Goal: Download file/media

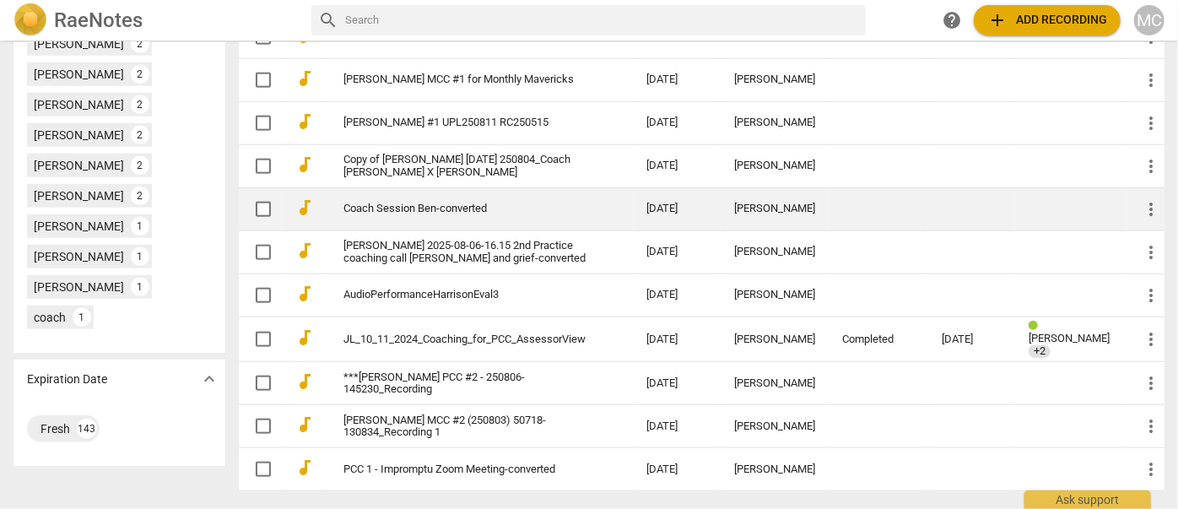
scroll to position [844, 0]
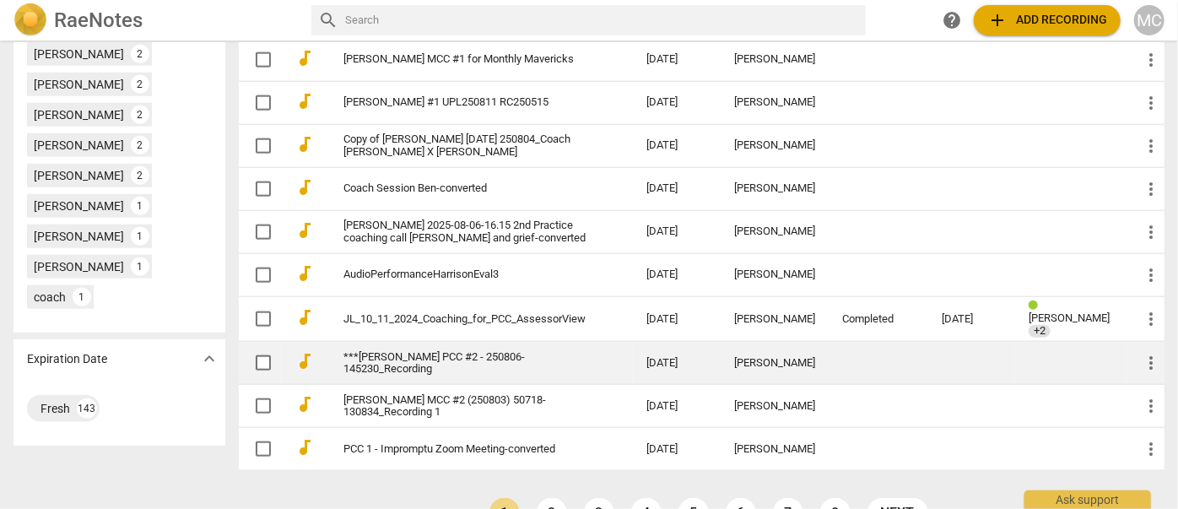
click at [457, 376] on link "***[PERSON_NAME] PCC #2 - 250806-145230_Recording" at bounding box center [464, 363] width 242 height 25
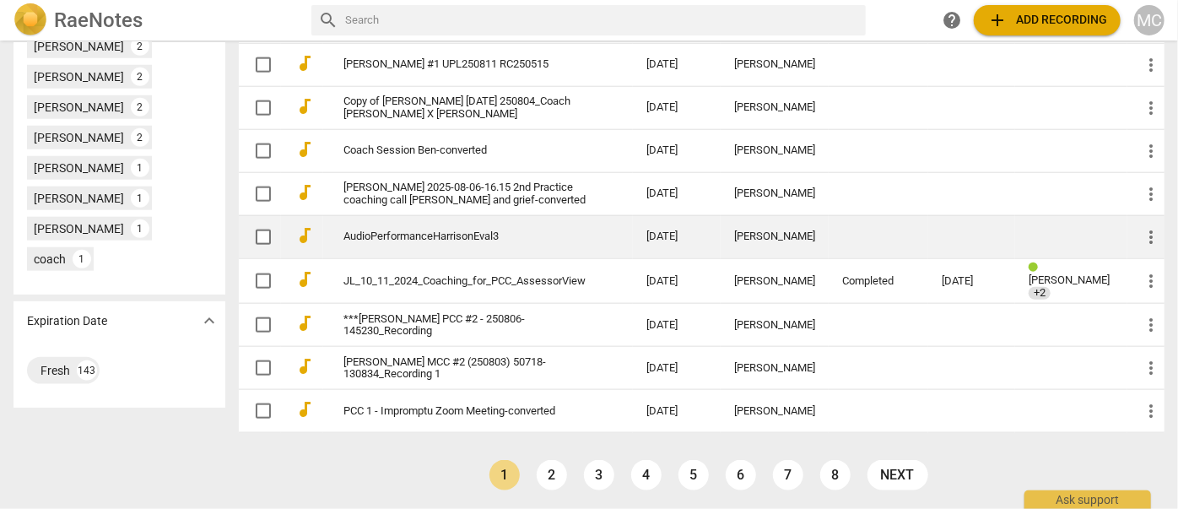
scroll to position [886, 0]
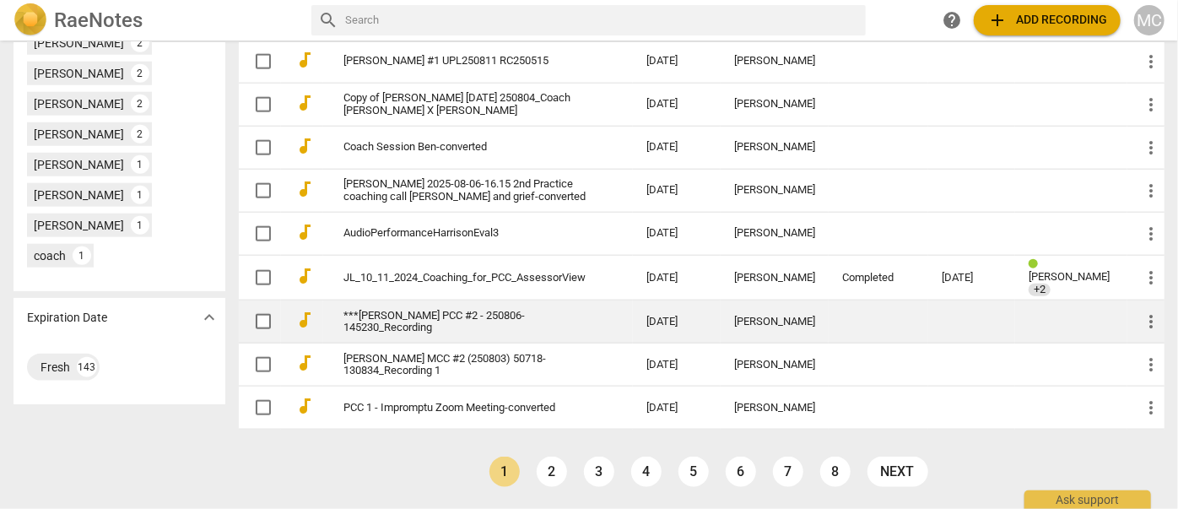
click at [423, 335] on link "***[PERSON_NAME] PCC #2 - 250806-145230_Recording" at bounding box center [464, 322] width 242 height 25
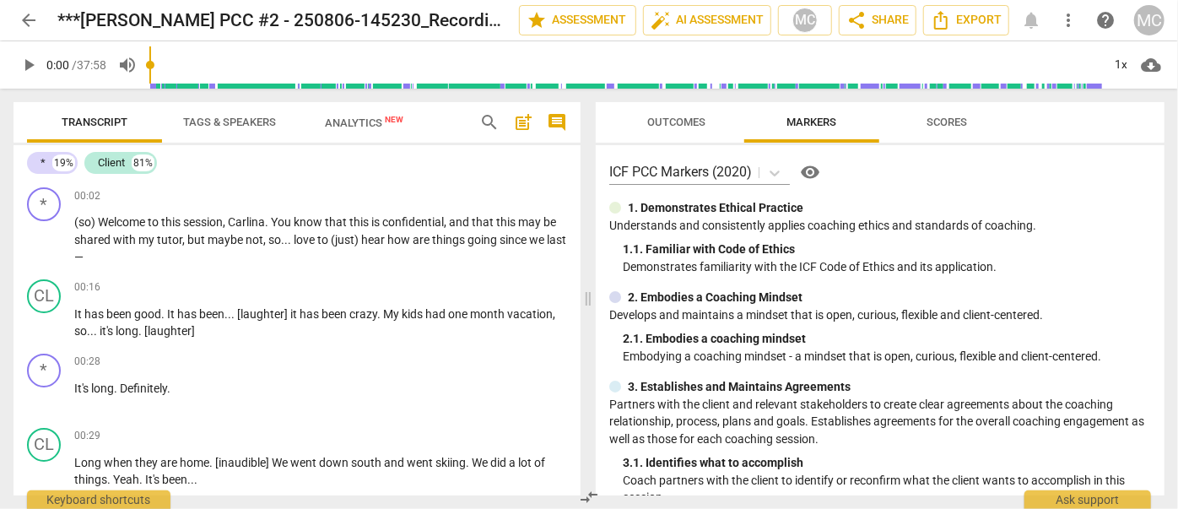
drag, startPoint x: 205, startPoint y: 350, endPoint x: 269, endPoint y: 127, distance: 231.8
click at [527, 14] on span "Export" at bounding box center [966, 20] width 71 height 20
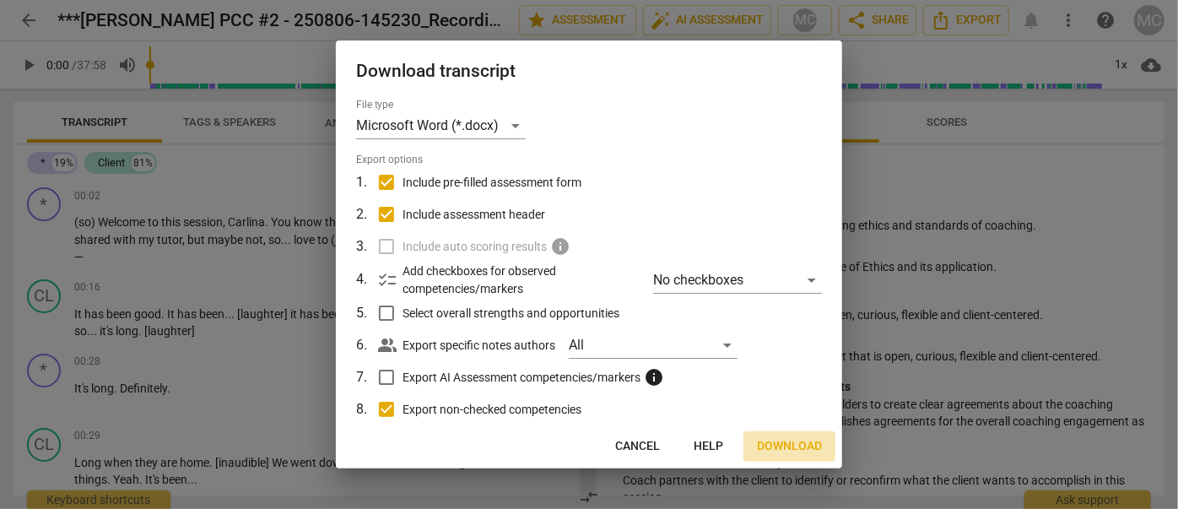
click at [527, 442] on span "Download" at bounding box center [789, 446] width 65 height 17
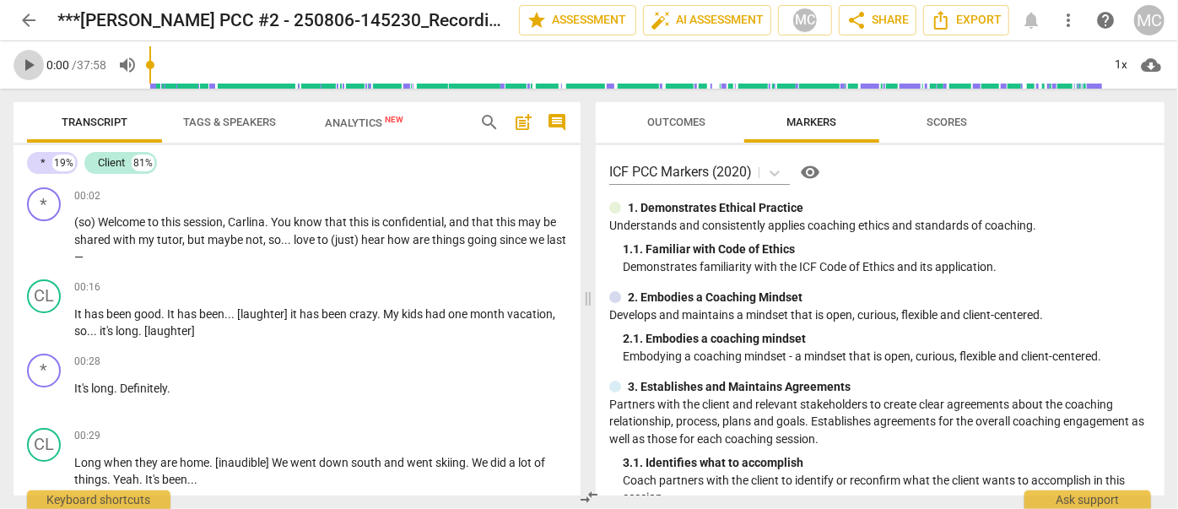
click at [26, 71] on span "play_arrow" at bounding box center [29, 65] width 20 height 20
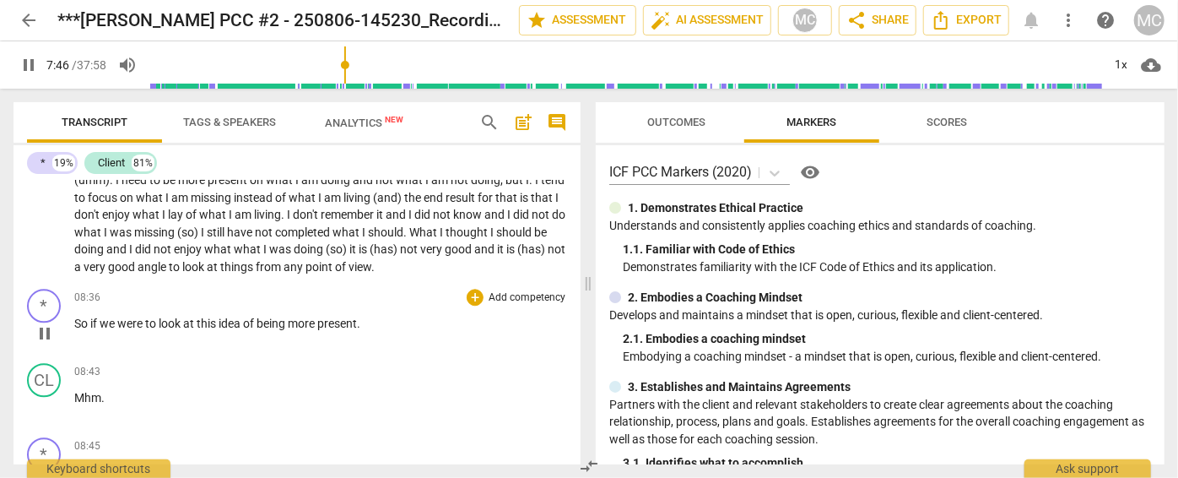
scroll to position [2246, 0]
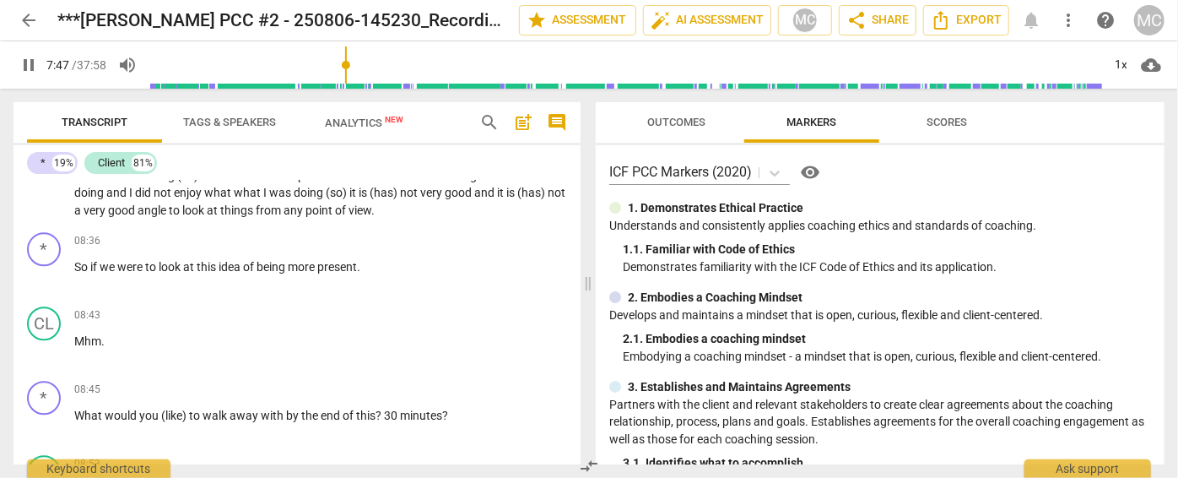
click at [28, 69] on span "pause" at bounding box center [29, 65] width 20 height 20
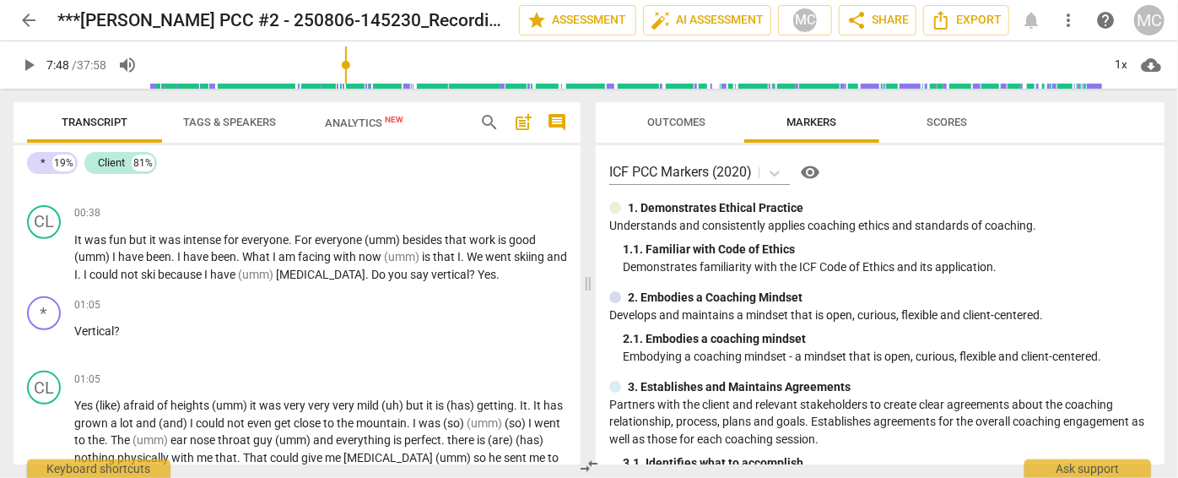
scroll to position [383, 0]
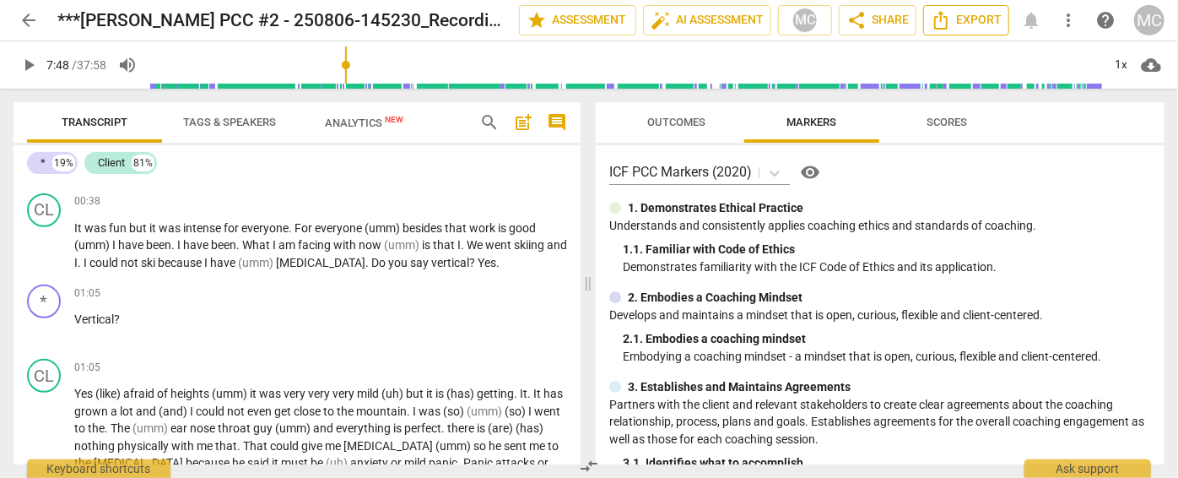
click at [527, 11] on span "Export" at bounding box center [966, 20] width 71 height 20
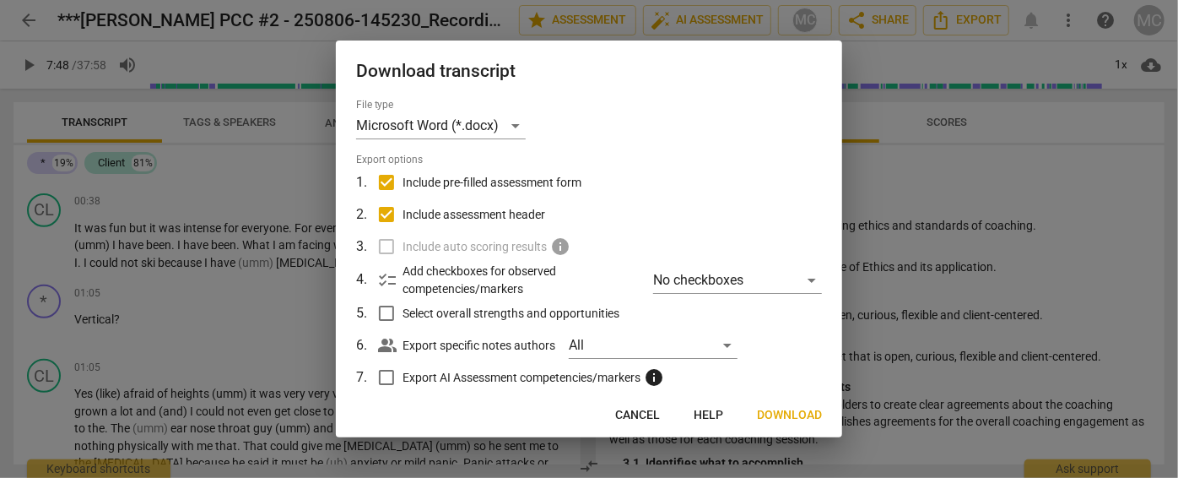
click at [527, 426] on button "Download" at bounding box center [789, 415] width 92 height 30
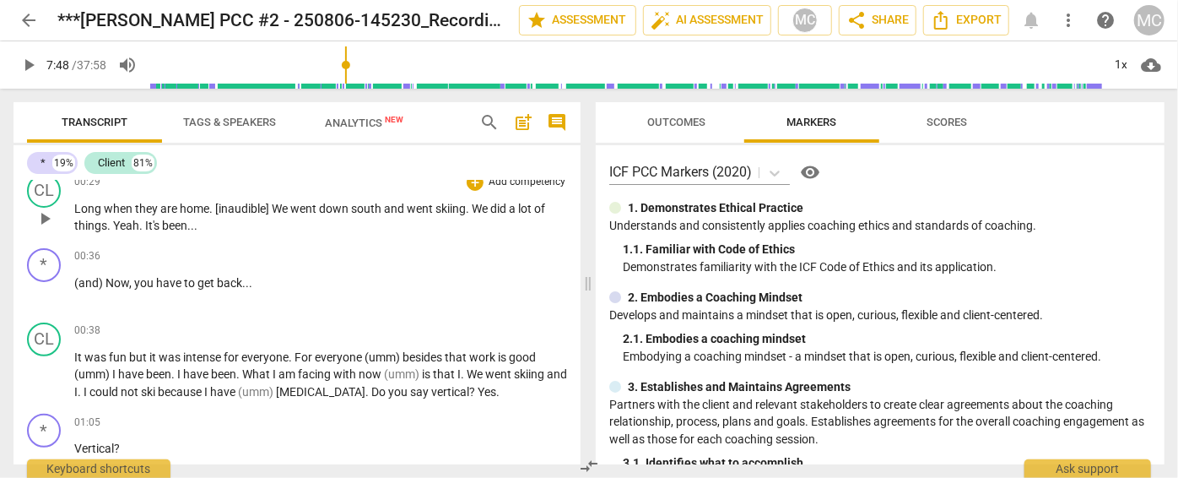
scroll to position [306, 0]
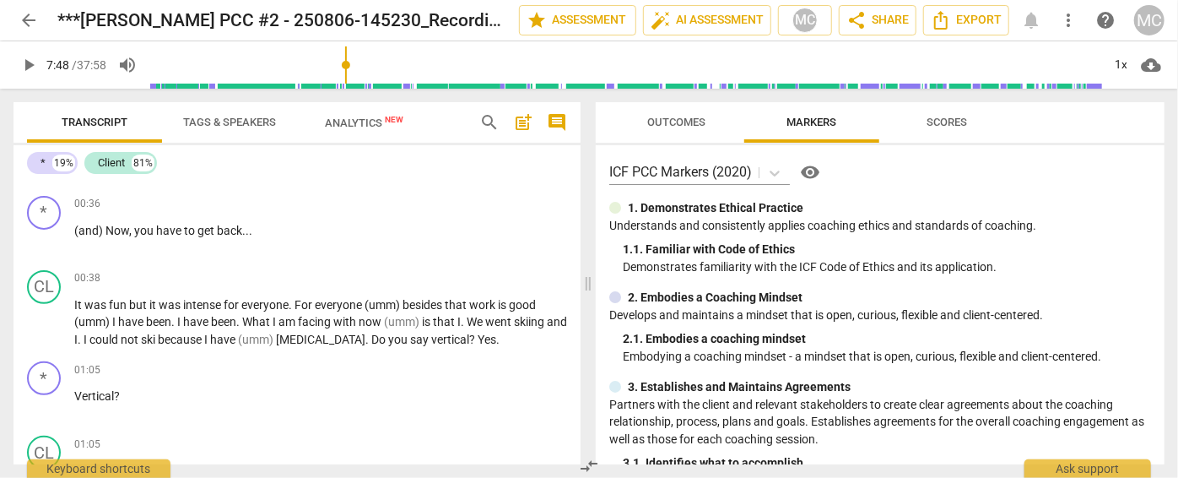
click at [27, 60] on span "play_arrow" at bounding box center [29, 65] width 20 height 20
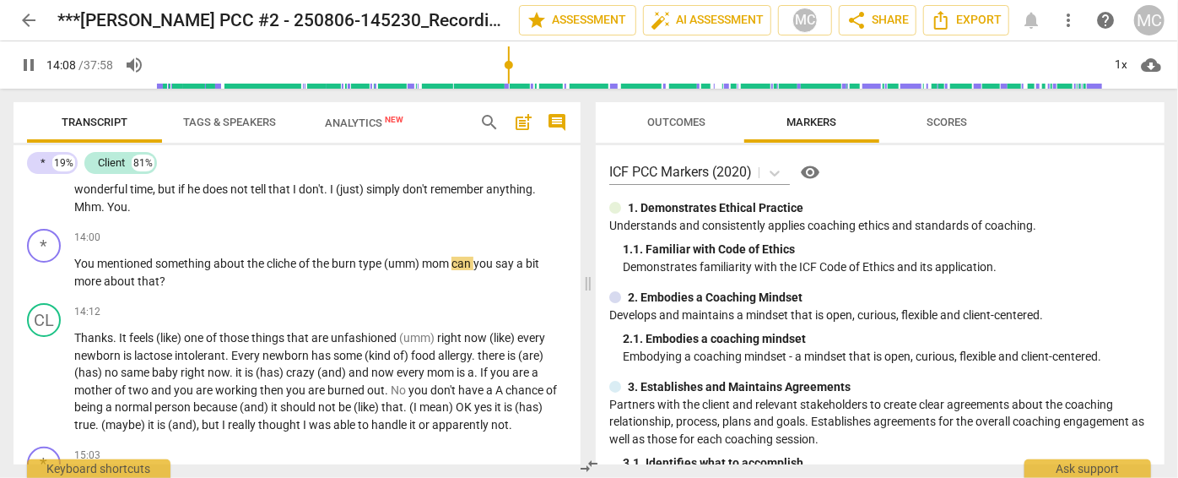
scroll to position [3177, 0]
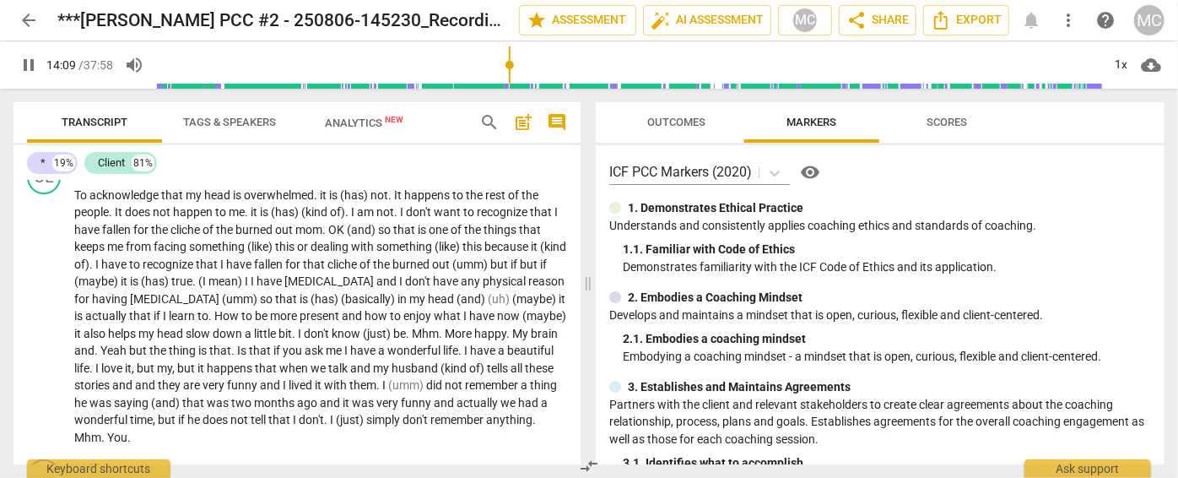
drag, startPoint x: 28, startPoint y: 66, endPoint x: 12, endPoint y: 68, distance: 16.2
click at [27, 66] on span "pause" at bounding box center [29, 65] width 20 height 20
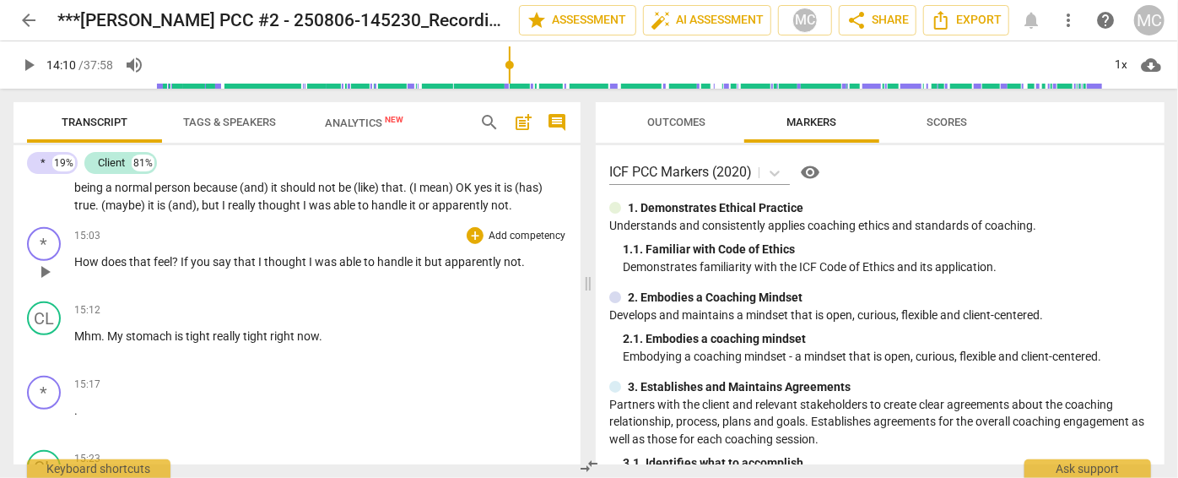
scroll to position [3638, 0]
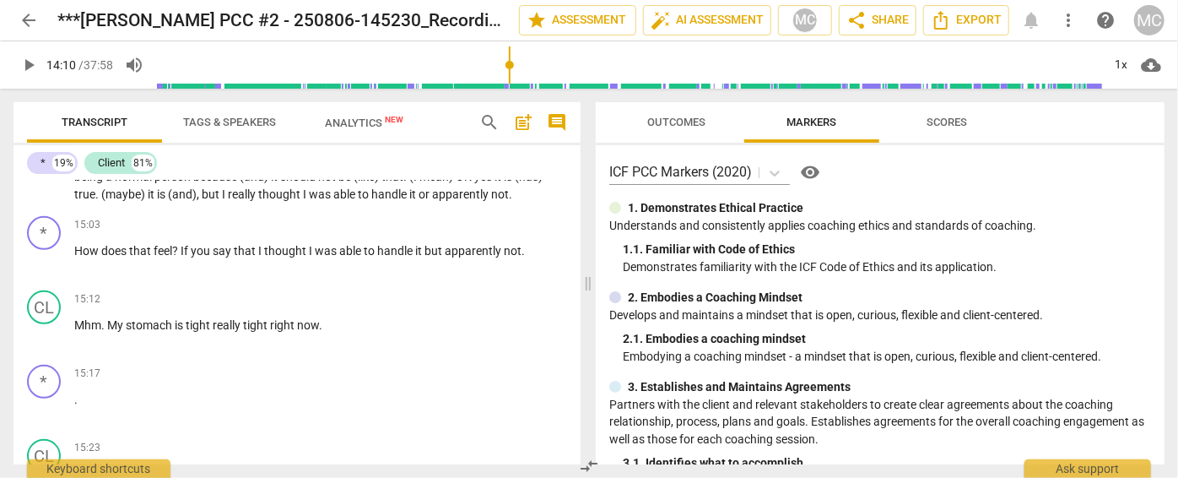
click at [28, 62] on span "play_arrow" at bounding box center [29, 65] width 20 height 20
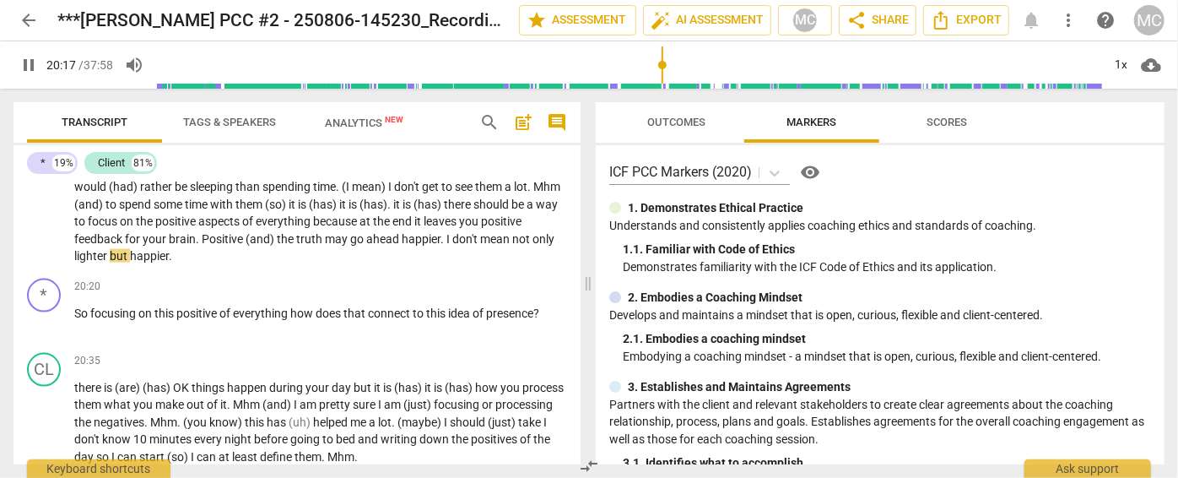
scroll to position [4531, 0]
drag, startPoint x: 27, startPoint y: 67, endPoint x: 10, endPoint y: 69, distance: 17.1
click at [27, 67] on span "pause" at bounding box center [29, 65] width 20 height 20
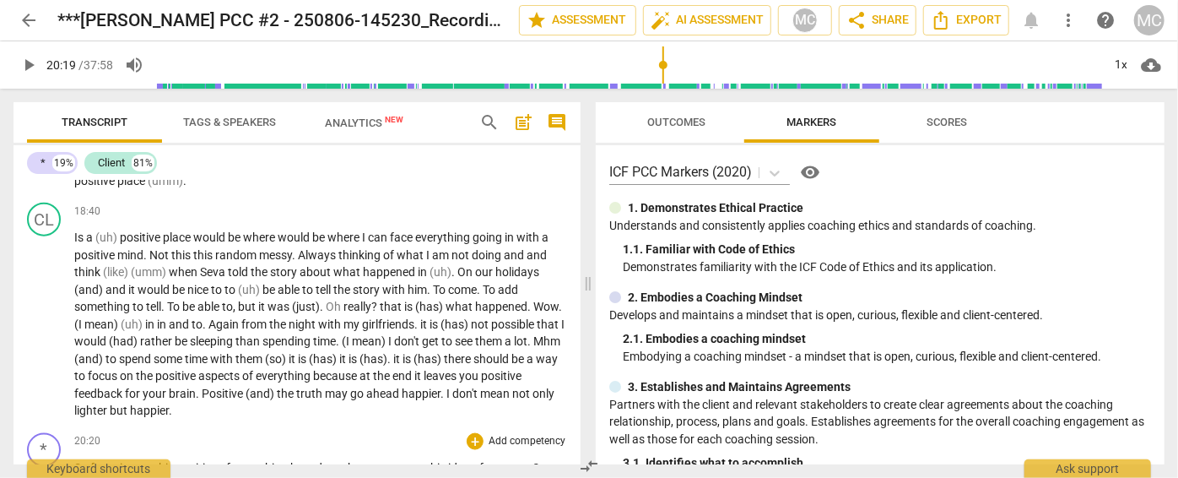
scroll to position [4455, 0]
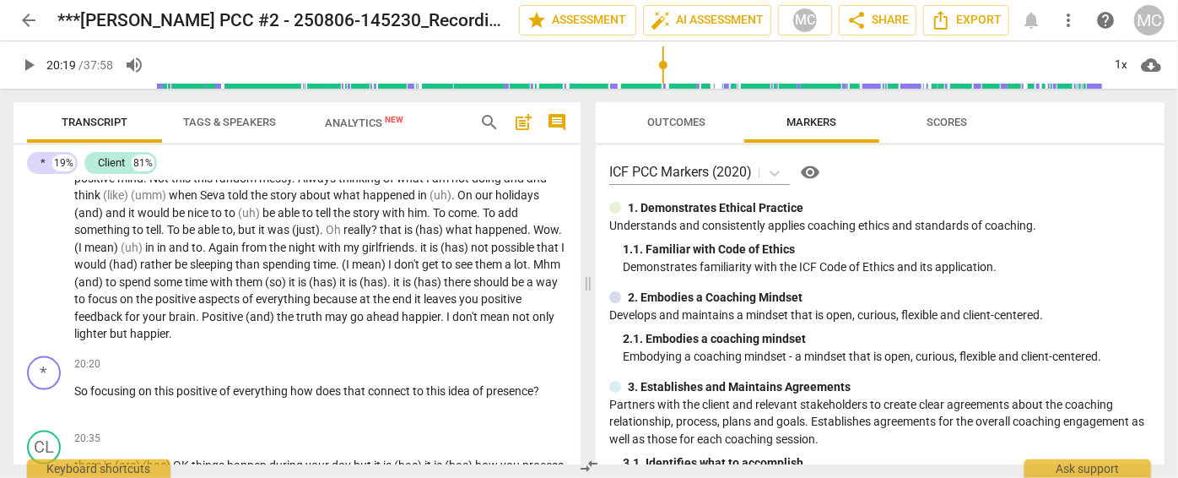
type input "1219"
